Goal: Information Seeking & Learning: Check status

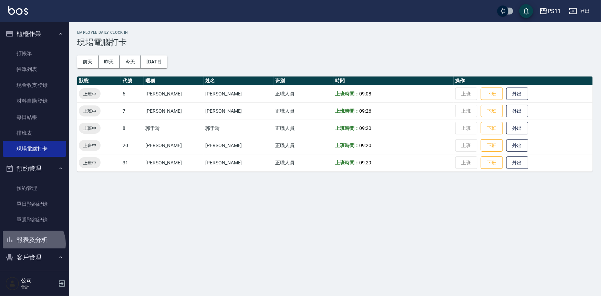
click at [31, 243] on button "報表及分析" at bounding box center [34, 240] width 63 height 18
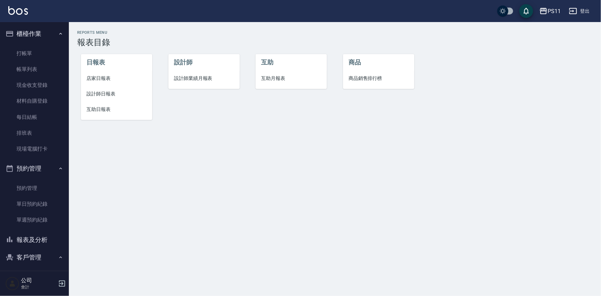
click at [99, 95] on span "設計師日報表" at bounding box center [116, 93] width 60 height 7
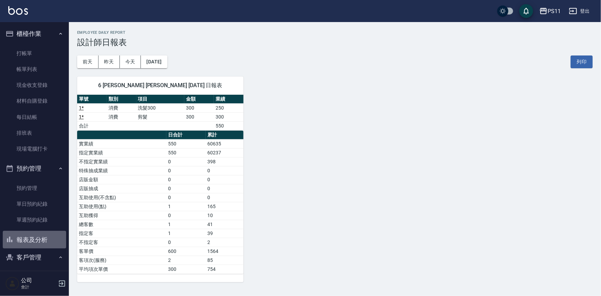
click at [46, 242] on button "報表及分析" at bounding box center [34, 240] width 63 height 18
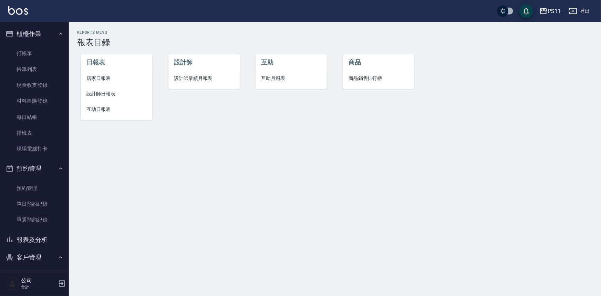
click at [46, 239] on button "報表及分析" at bounding box center [34, 240] width 63 height 18
click at [106, 83] on li "店家日報表" at bounding box center [116, 78] width 71 height 15
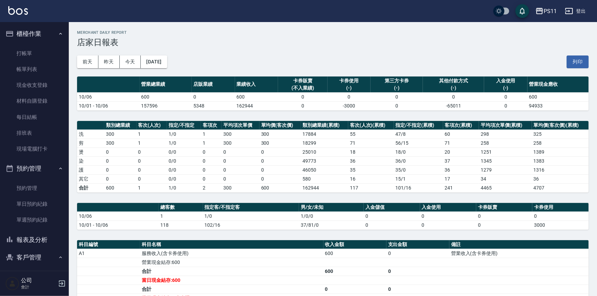
click at [48, 233] on button "報表及分析" at bounding box center [34, 240] width 63 height 18
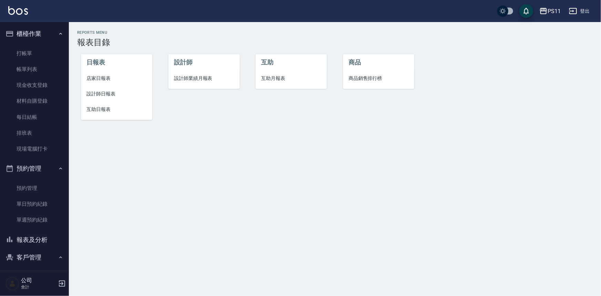
click at [109, 96] on span "設計師日報表" at bounding box center [116, 93] width 60 height 7
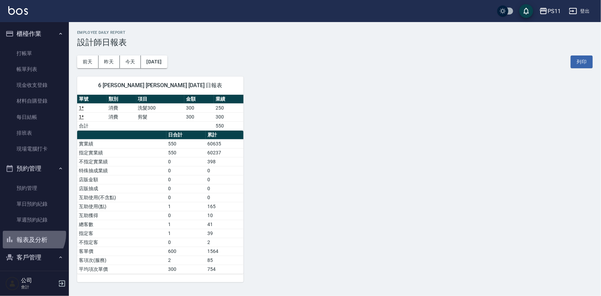
click at [29, 234] on button "報表及分析" at bounding box center [34, 240] width 63 height 18
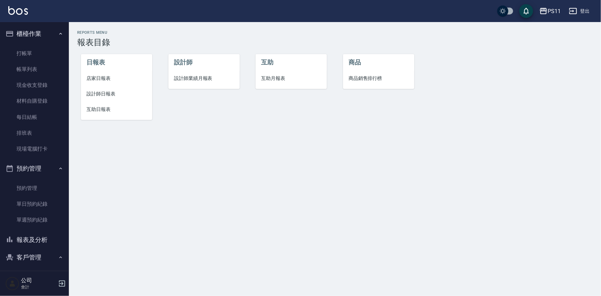
click at [103, 77] on span "店家日報表" at bounding box center [116, 78] width 60 height 7
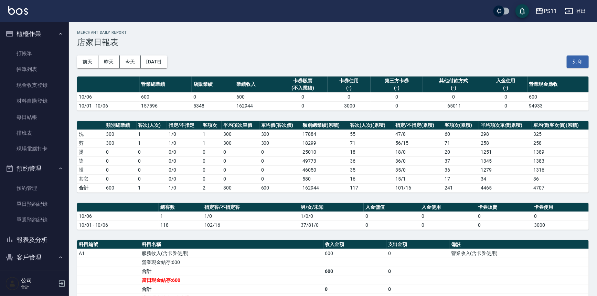
click at [33, 237] on button "報表及分析" at bounding box center [34, 240] width 63 height 18
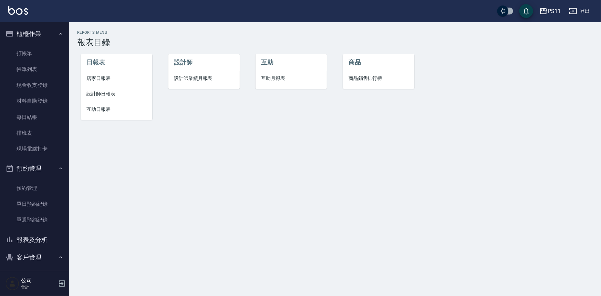
click at [101, 93] on span "設計師日報表" at bounding box center [116, 93] width 60 height 7
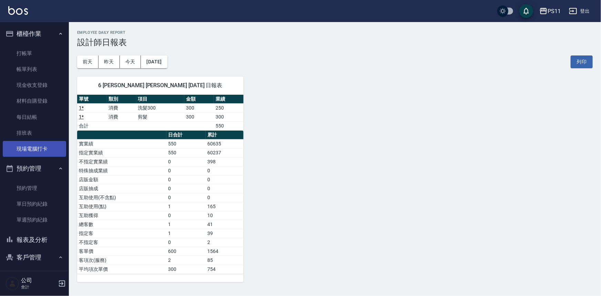
click at [48, 156] on link "現場電腦打卡" at bounding box center [34, 149] width 63 height 16
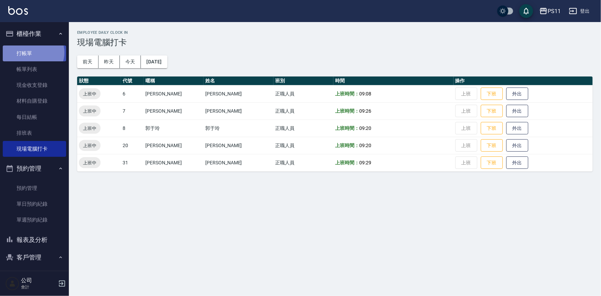
click at [33, 52] on link "打帳單" at bounding box center [34, 53] width 63 height 16
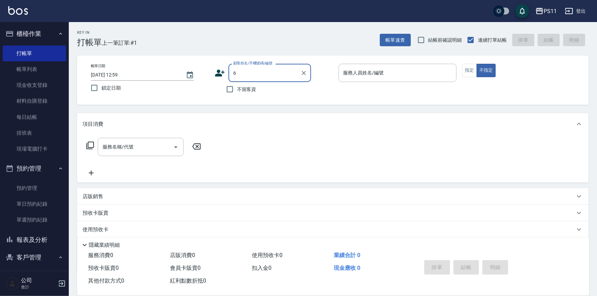
type input "[PERSON_NAME]/0935222121/1645"
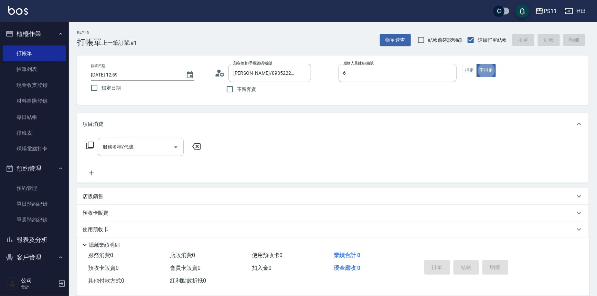
type input "[PERSON_NAME]6"
type button "false"
type input "菜佩龜/0916145580/6"
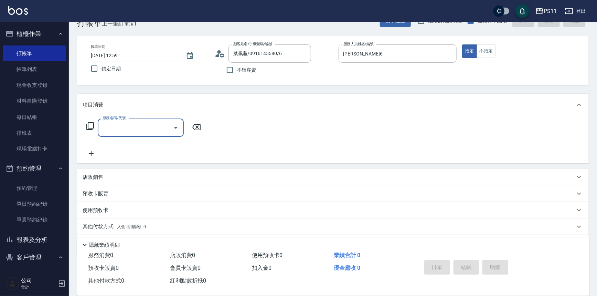
scroll to position [39, 0]
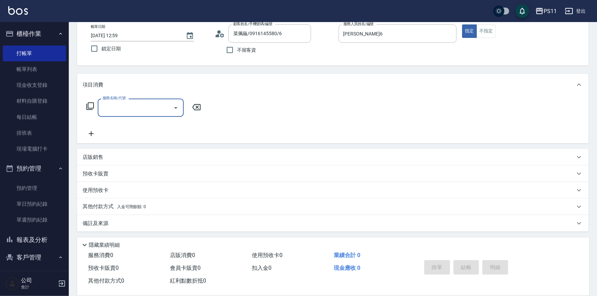
click at [95, 158] on p "店販銷售" at bounding box center [93, 157] width 21 height 7
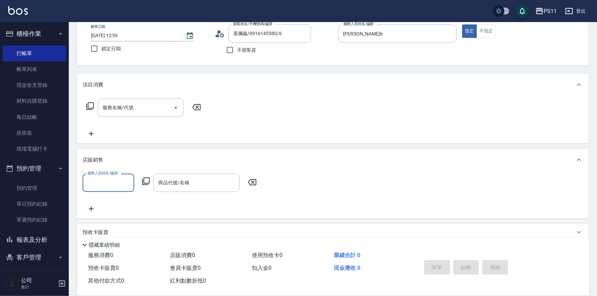
scroll to position [0, 0]
click at [103, 177] on input "服務人員姓名/編號" at bounding box center [108, 183] width 45 height 12
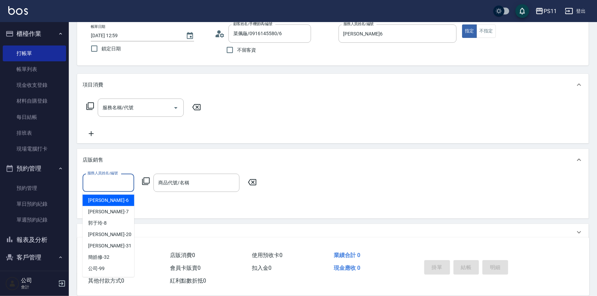
click at [122, 202] on div "[PERSON_NAME]6" at bounding box center [109, 200] width 52 height 11
type input "[PERSON_NAME]6"
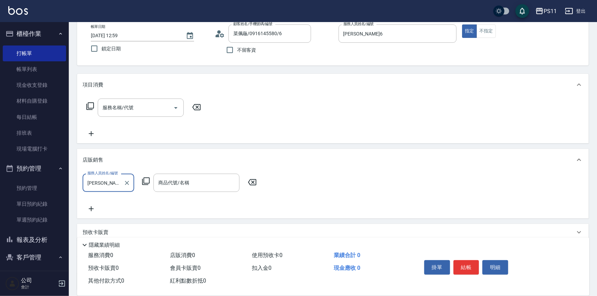
click at [145, 180] on icon at bounding box center [146, 181] width 8 height 8
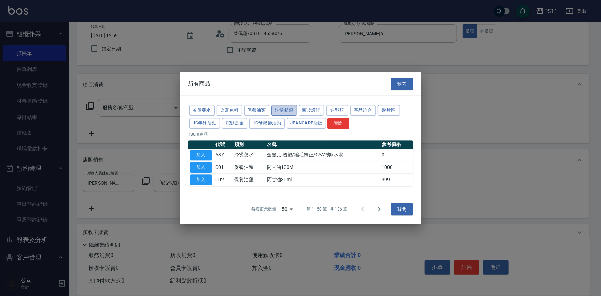
click at [275, 108] on button "洗髮精類" at bounding box center [283, 110] width 25 height 11
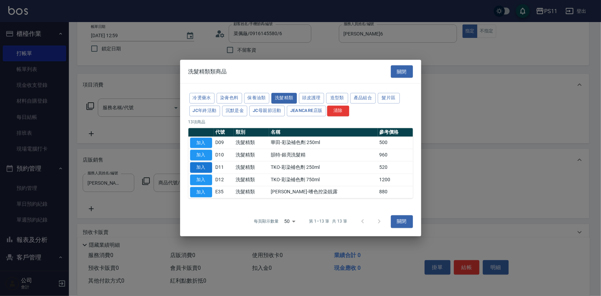
click at [206, 166] on button "加入" at bounding box center [201, 167] width 22 height 11
type input "TKO-彩染補色劑 250ml"
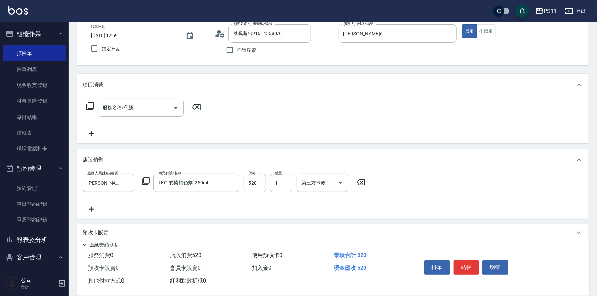
click at [277, 184] on input "1" at bounding box center [281, 183] width 22 height 19
type input "6"
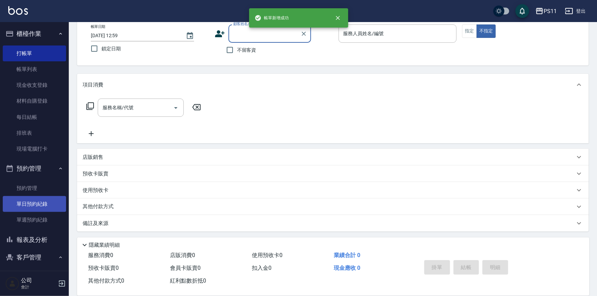
drag, startPoint x: 32, startPoint y: 238, endPoint x: 30, endPoint y: 206, distance: 32.5
click at [32, 238] on button "報表及分析" at bounding box center [34, 240] width 63 height 18
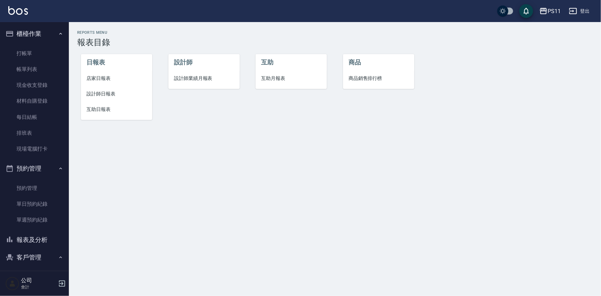
click at [99, 89] on li "設計師日報表" at bounding box center [116, 93] width 71 height 15
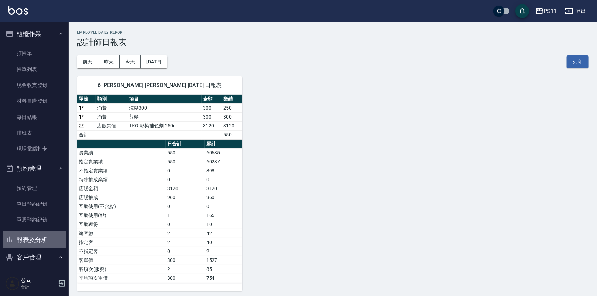
click at [36, 238] on button "報表及分析" at bounding box center [34, 240] width 63 height 18
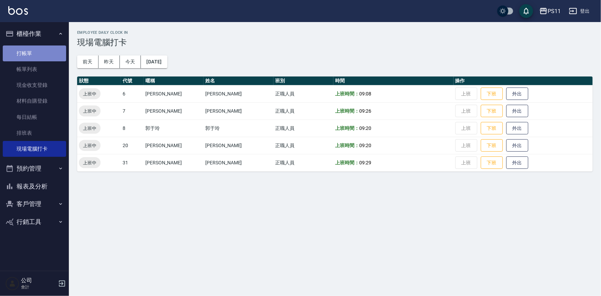
click at [46, 52] on link "打帳單" at bounding box center [34, 53] width 63 height 16
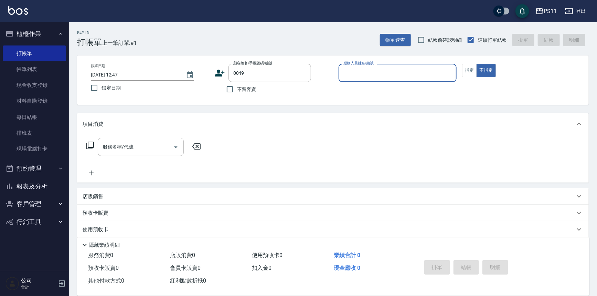
type input "[PERSON_NAME]/0989348850/0049"
click at [304, 74] on icon "Clear" at bounding box center [304, 73] width 7 height 7
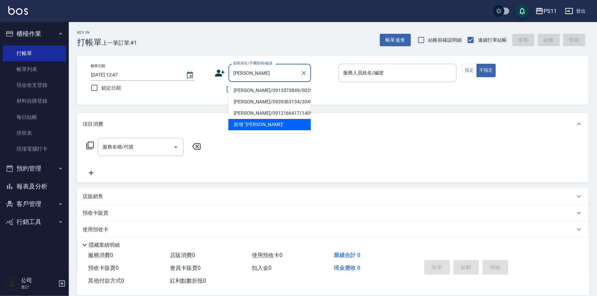
type input "[PERSON_NAME]"
click at [45, 207] on button "客戶管理" at bounding box center [34, 204] width 63 height 18
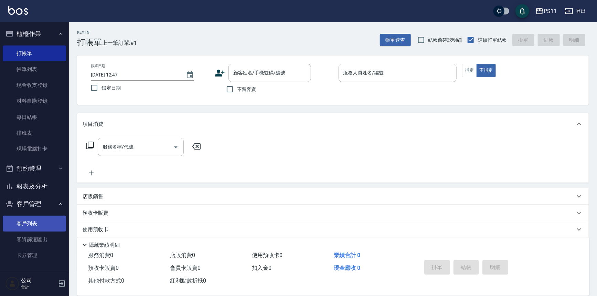
click at [34, 222] on link "客戶列表" at bounding box center [34, 224] width 63 height 16
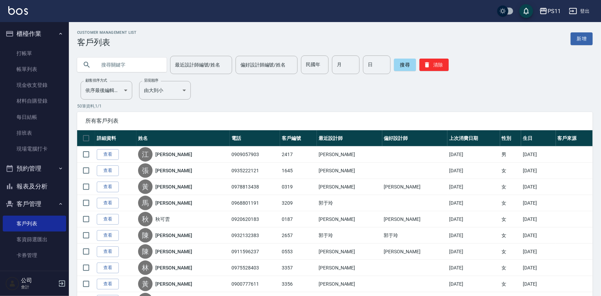
click at [104, 63] on input "text" at bounding box center [128, 64] width 65 height 19
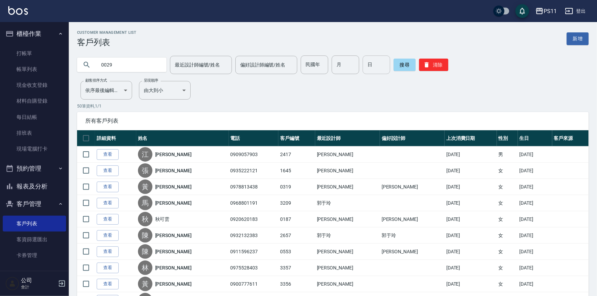
type input "0029"
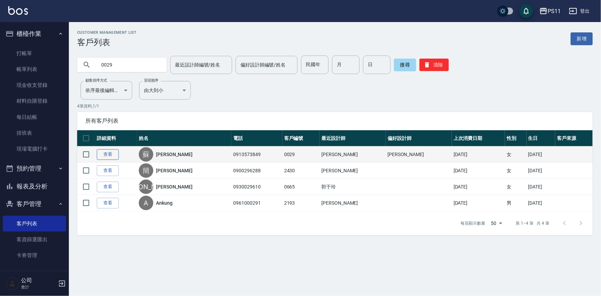
click at [113, 152] on link "查看" at bounding box center [108, 154] width 22 height 11
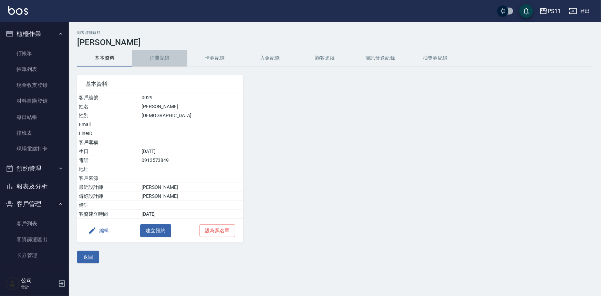
click at [165, 54] on button "消費記錄" at bounding box center [159, 58] width 55 height 17
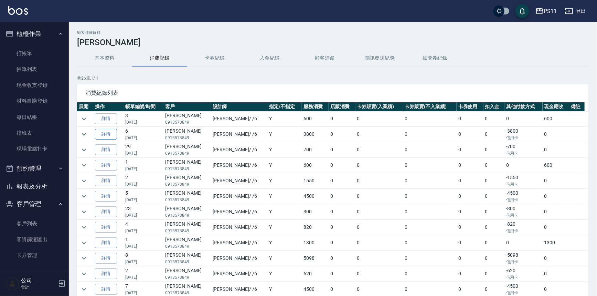
click at [108, 132] on link "詳情" at bounding box center [106, 134] width 22 height 11
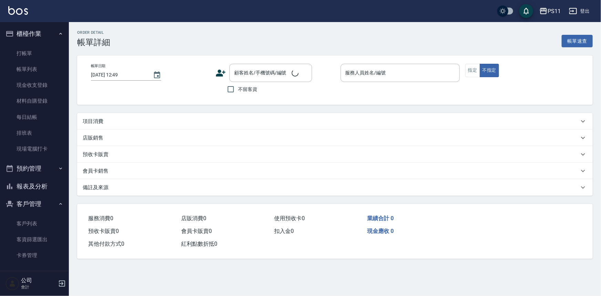
type input "2025/07/19 14:31"
type input "[PERSON_NAME]6"
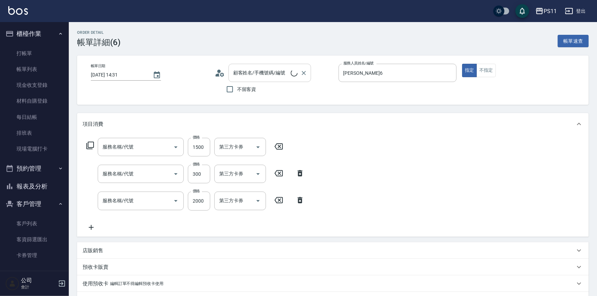
type input "原價1201~1500護髮(51500)"
type input "剪髮(2300)"
type input "2000以上染髮(42000)"
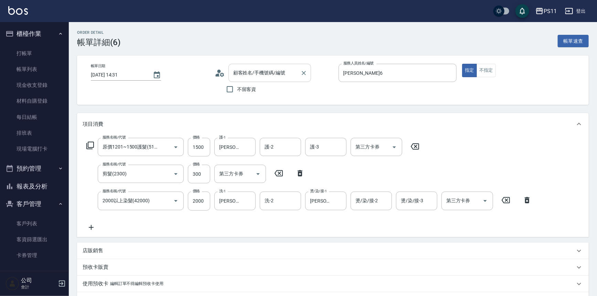
type input "蘇怡倫/0913573849/0029"
click at [32, 222] on link "客戶列表" at bounding box center [34, 224] width 63 height 16
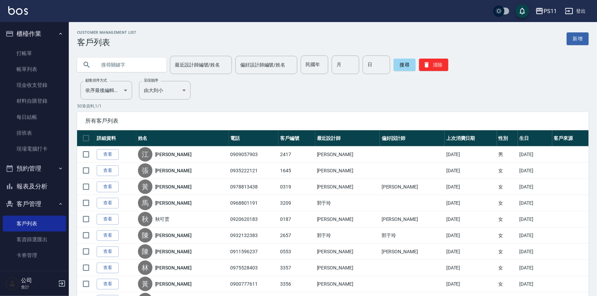
click at [47, 185] on button "報表及分析" at bounding box center [34, 186] width 63 height 18
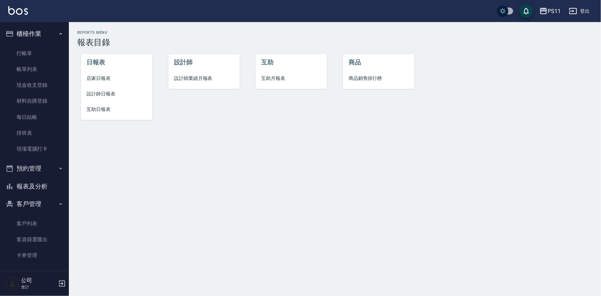
click at [95, 94] on span "設計師日報表" at bounding box center [116, 93] width 60 height 7
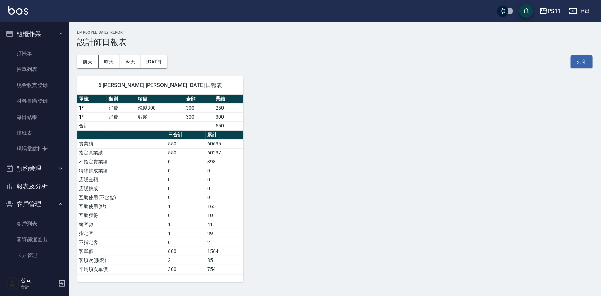
click at [27, 186] on button "報表及分析" at bounding box center [34, 186] width 63 height 18
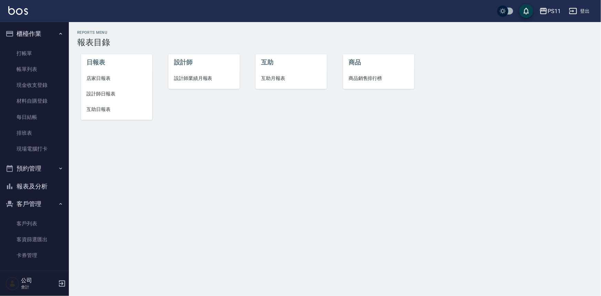
click at [103, 79] on span "店家日報表" at bounding box center [116, 78] width 60 height 7
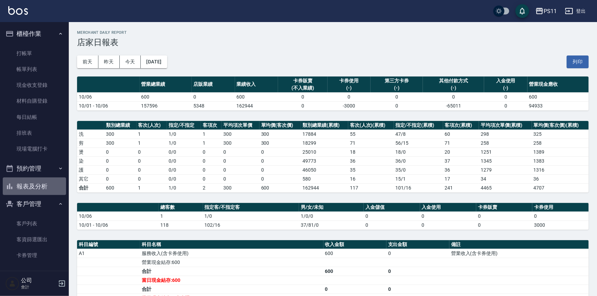
click at [49, 183] on button "報表及分析" at bounding box center [34, 186] width 63 height 18
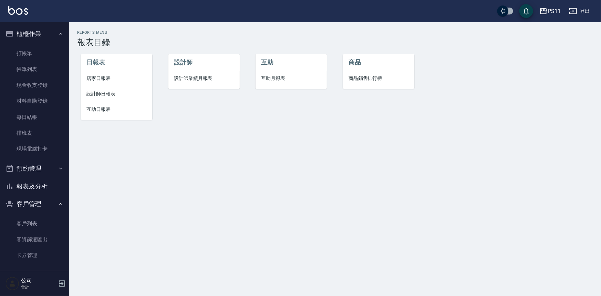
click at [104, 95] on span "設計師日報表" at bounding box center [116, 93] width 60 height 7
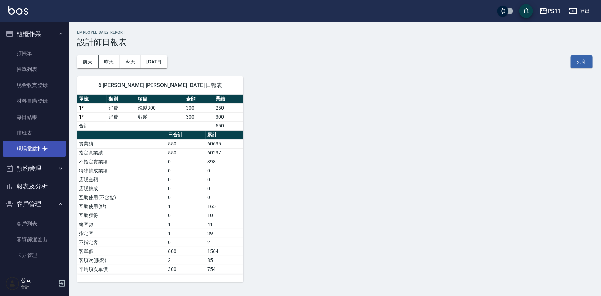
click at [40, 151] on link "現場電腦打卡" at bounding box center [34, 149] width 63 height 16
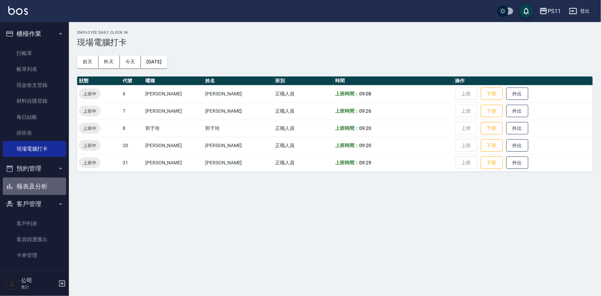
click at [43, 188] on button "報表及分析" at bounding box center [34, 186] width 63 height 18
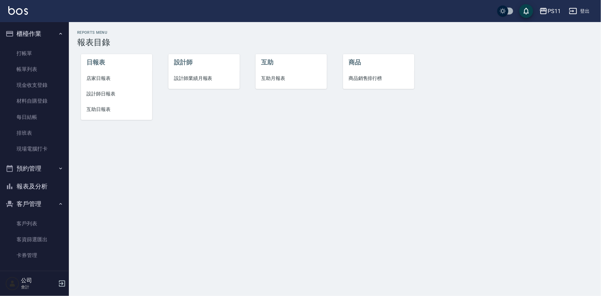
click at [107, 81] on span "店家日報表" at bounding box center [116, 78] width 60 height 7
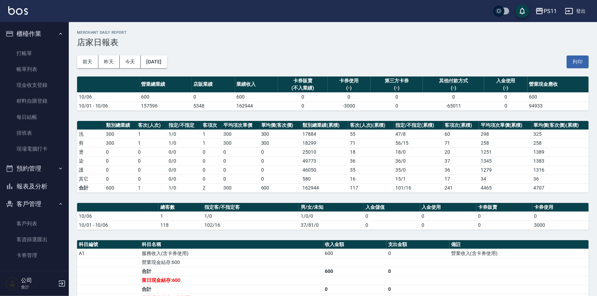
click at [31, 193] on button "報表及分析" at bounding box center [34, 186] width 63 height 18
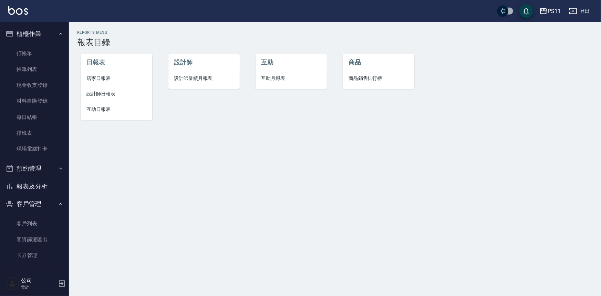
click at [91, 74] on li "店家日報表" at bounding box center [116, 78] width 71 height 15
